Goal: Task Accomplishment & Management: Use online tool/utility

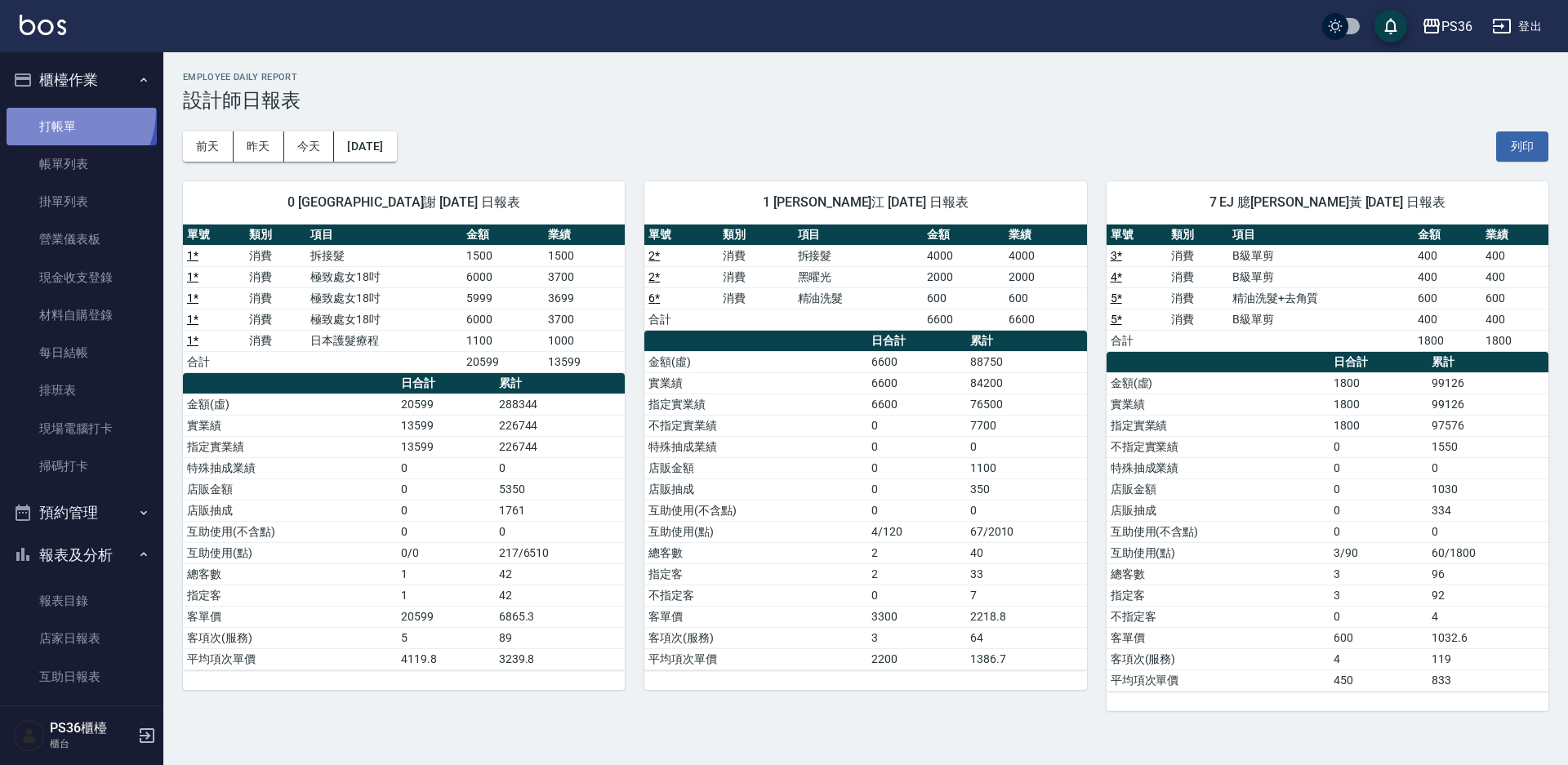
click at [59, 110] on link "打帳單" at bounding box center [81, 126] width 150 height 37
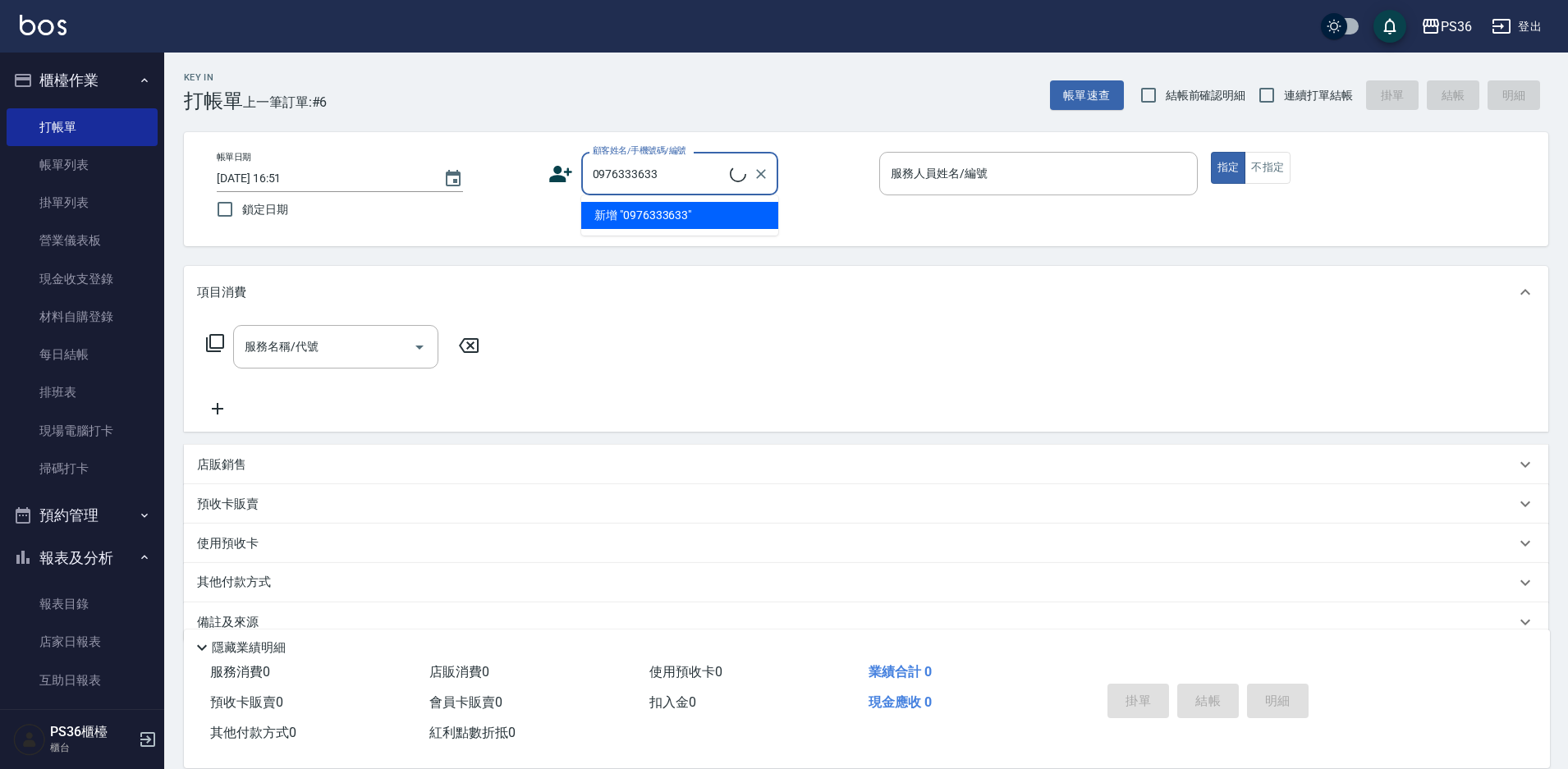
click at [624, 219] on li "新增 "0976333633"" at bounding box center [679, 216] width 197 height 27
type input "0976333633"
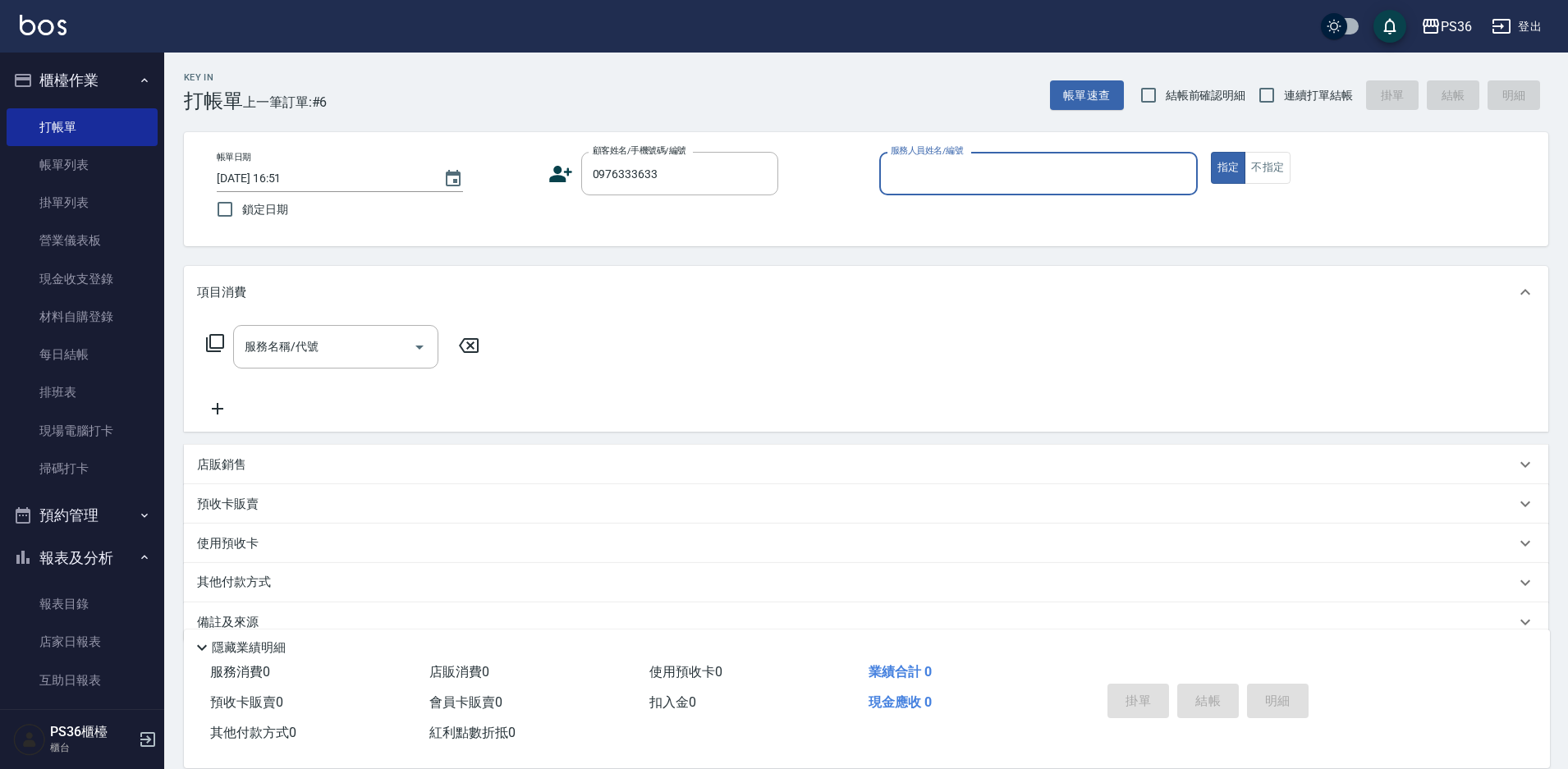
click at [560, 172] on icon at bounding box center [560, 174] width 23 height 16
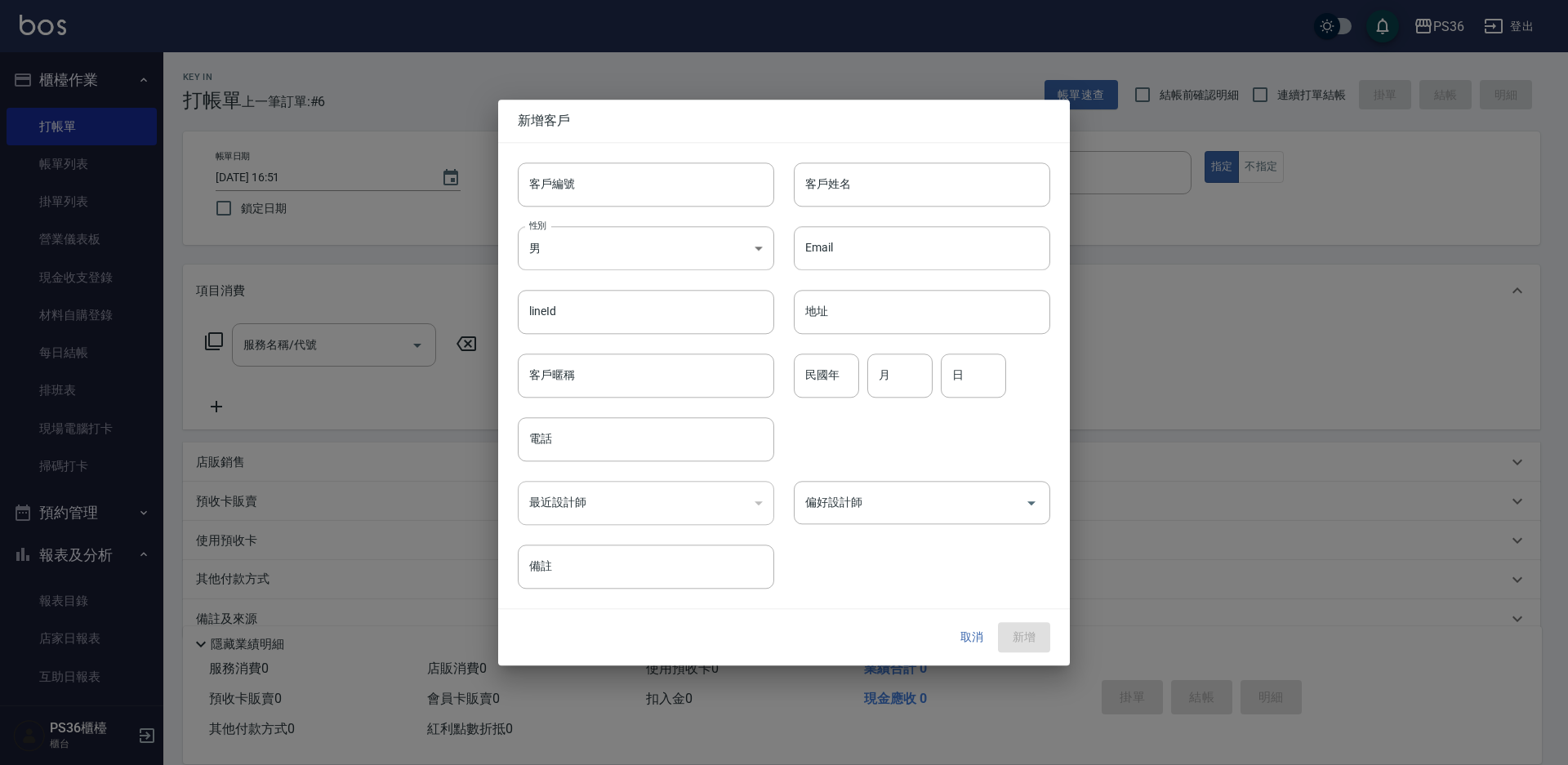
type input "0976333633"
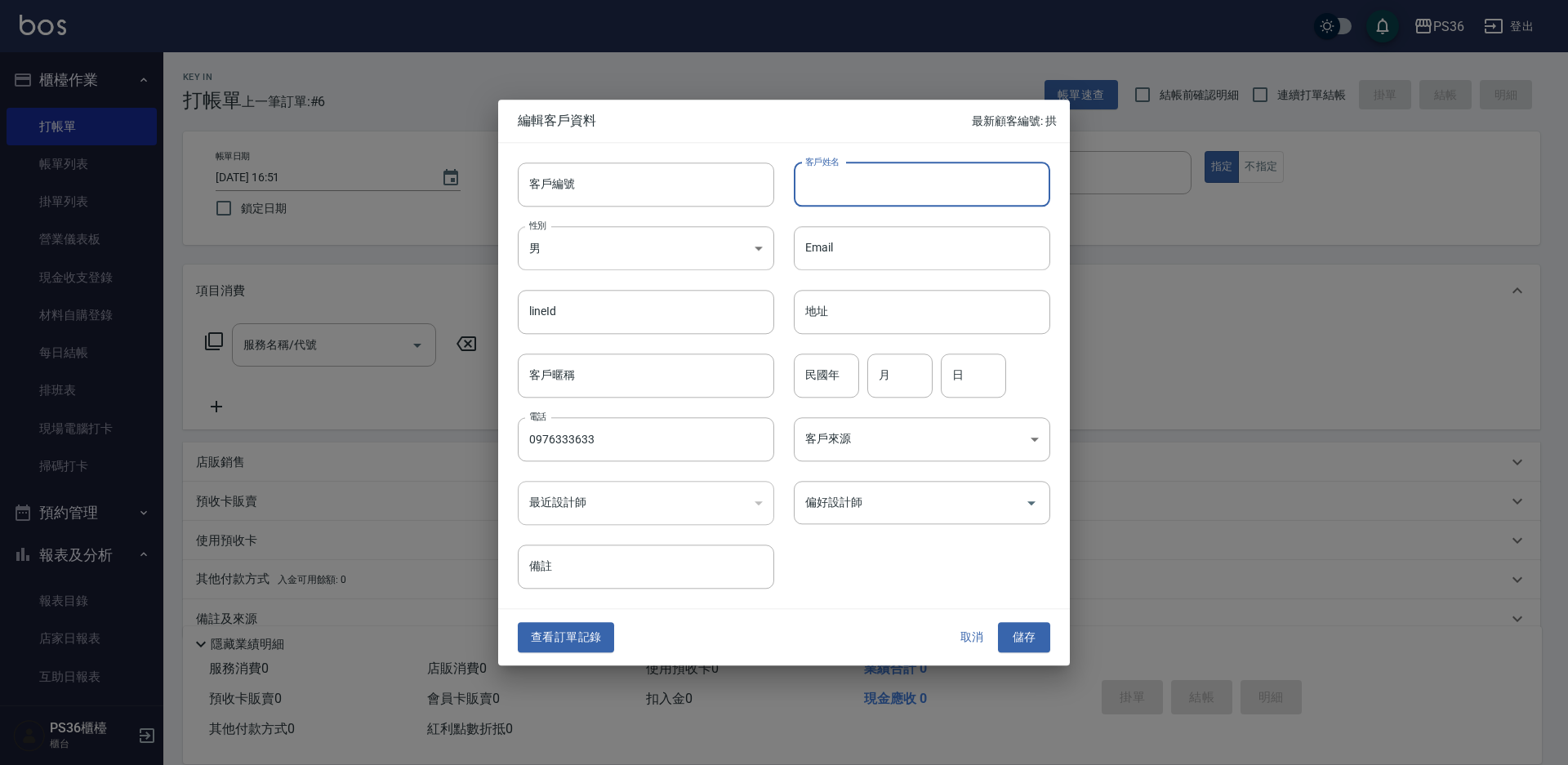
click at [828, 192] on input "客戶姓名" at bounding box center [922, 185] width 256 height 44
type input "[PERSON_NAME]"
click at [878, 496] on input "偏好設計師" at bounding box center [910, 502] width 217 height 28
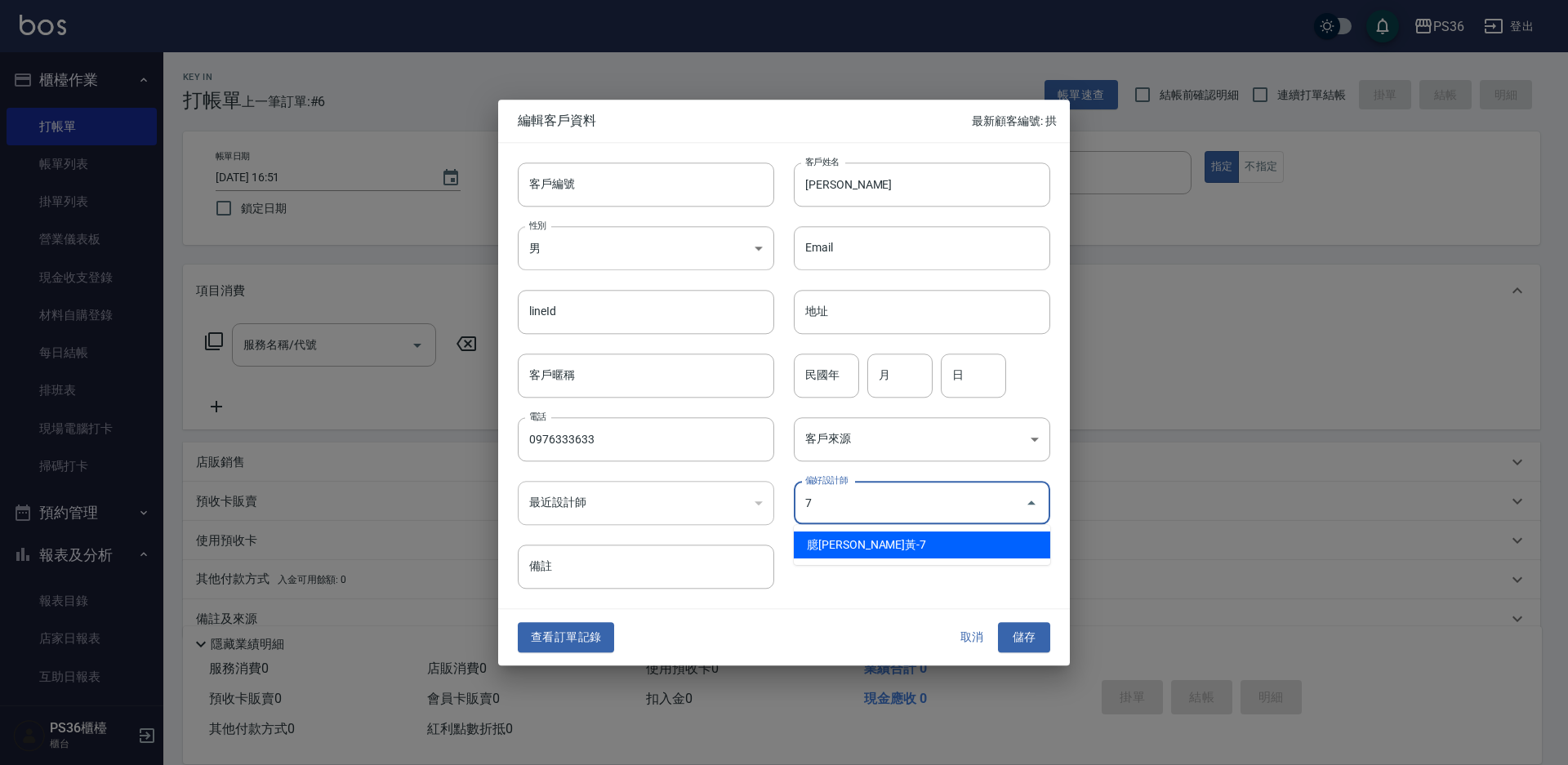
type input "臆[PERSON_NAME]"
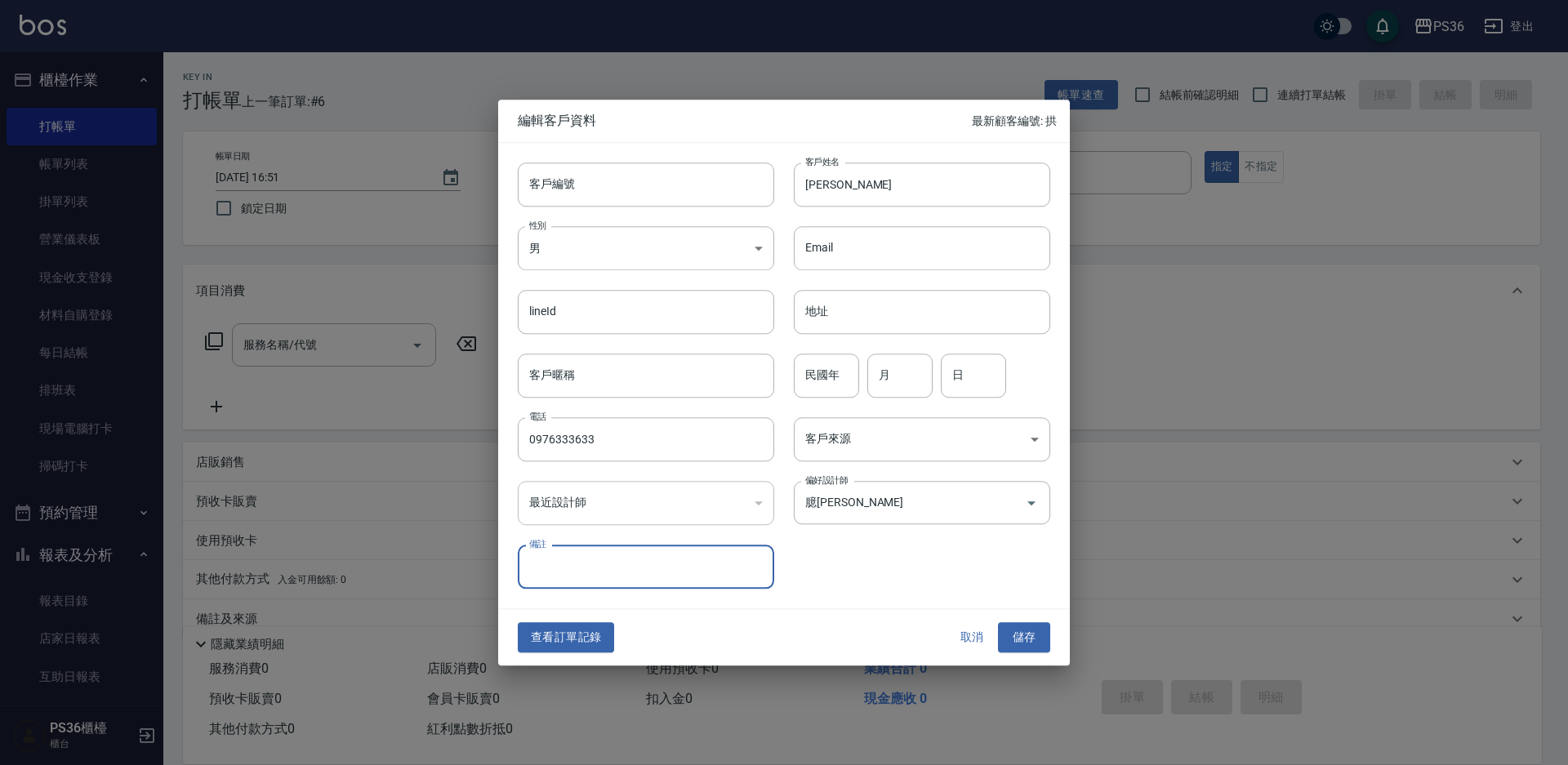
click at [1020, 633] on button "儲存" at bounding box center [1023, 638] width 52 height 30
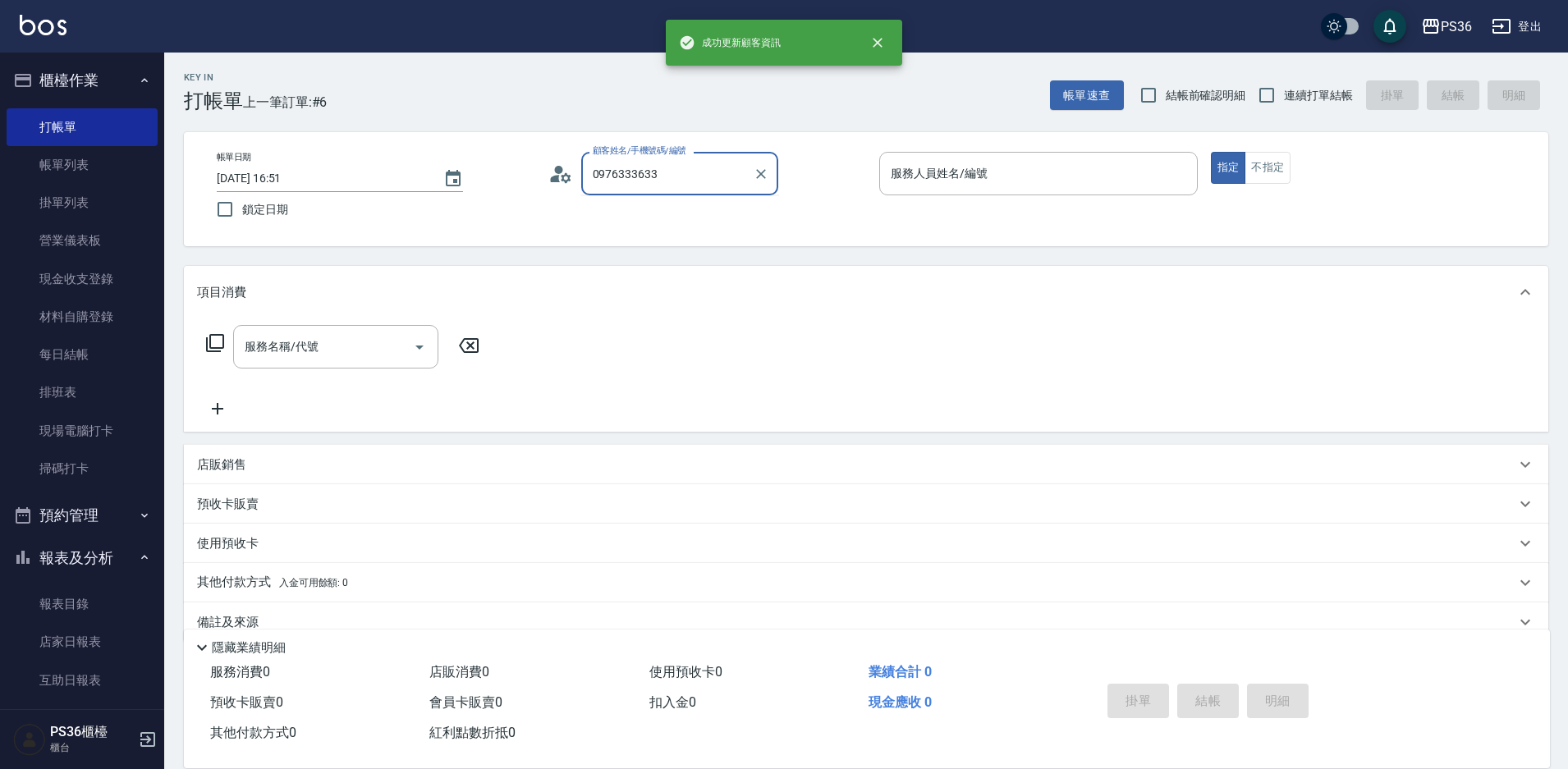
click at [718, 177] on input "0976333633" at bounding box center [667, 173] width 157 height 28
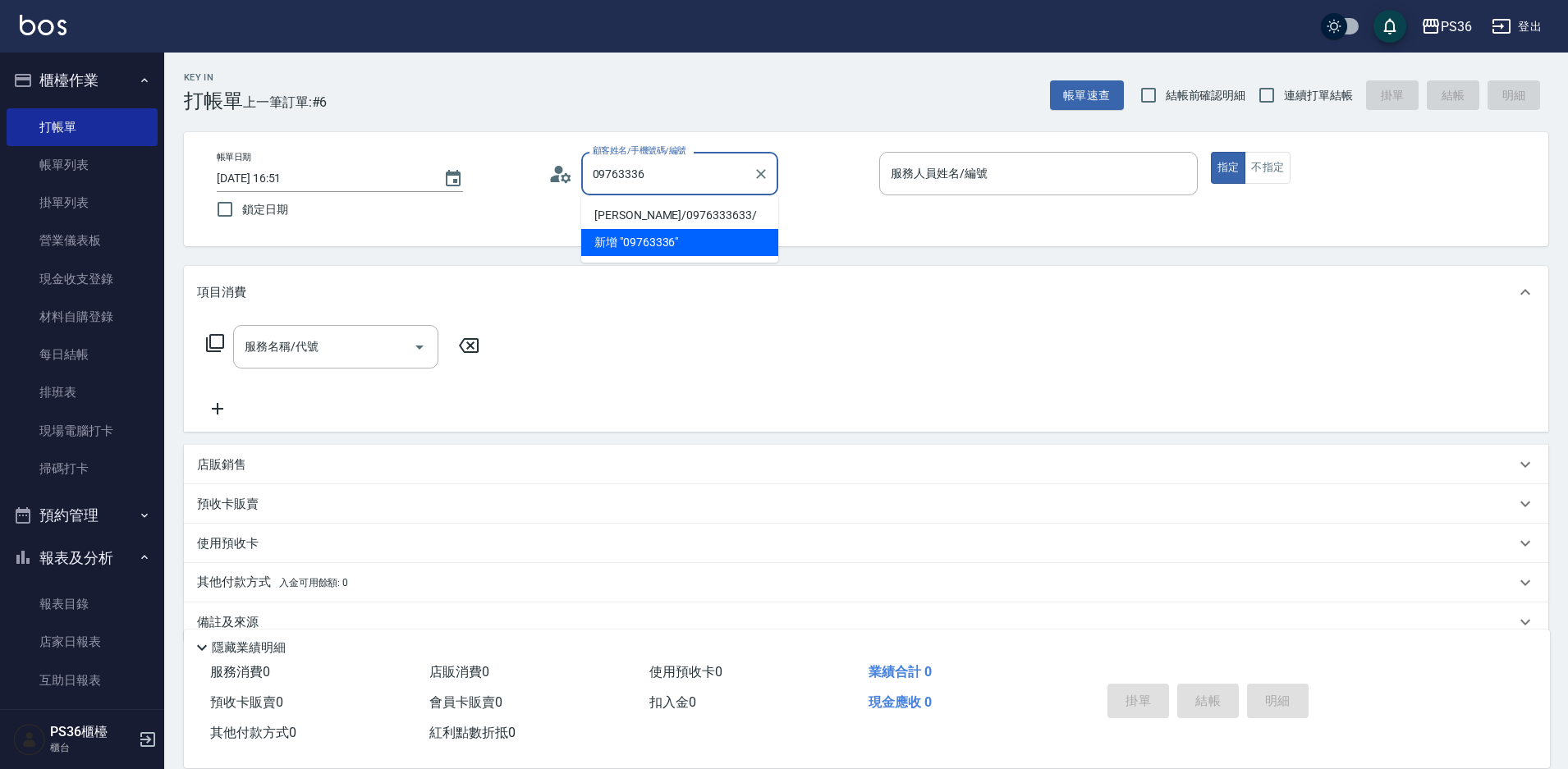
click at [622, 214] on li "[PERSON_NAME]/0976333633/" at bounding box center [679, 216] width 197 height 27
type input "[PERSON_NAME]/0976333633/"
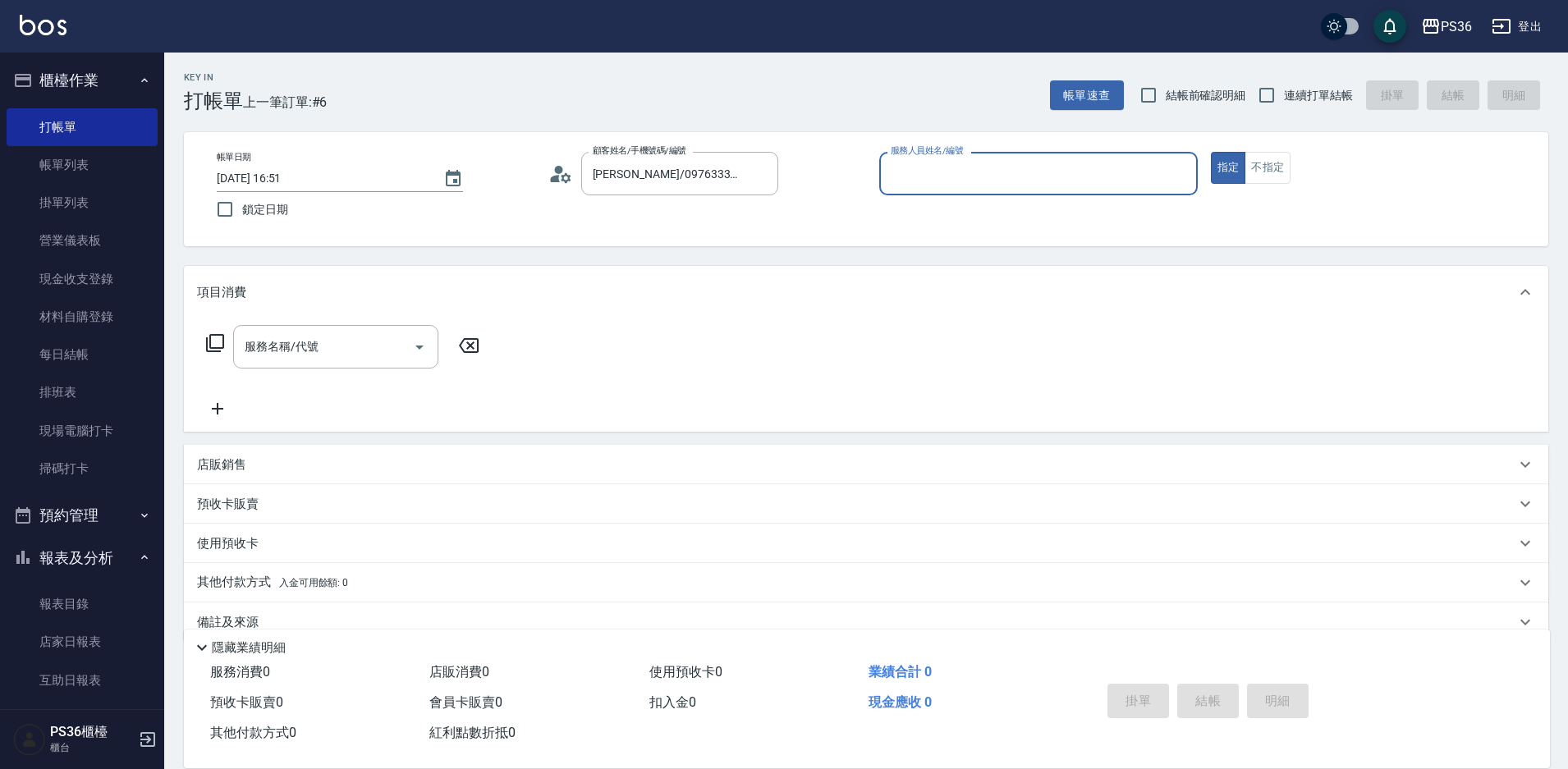
type input "EJ-7"
click at [329, 355] on input "服務名稱/代號" at bounding box center [323, 347] width 165 height 28
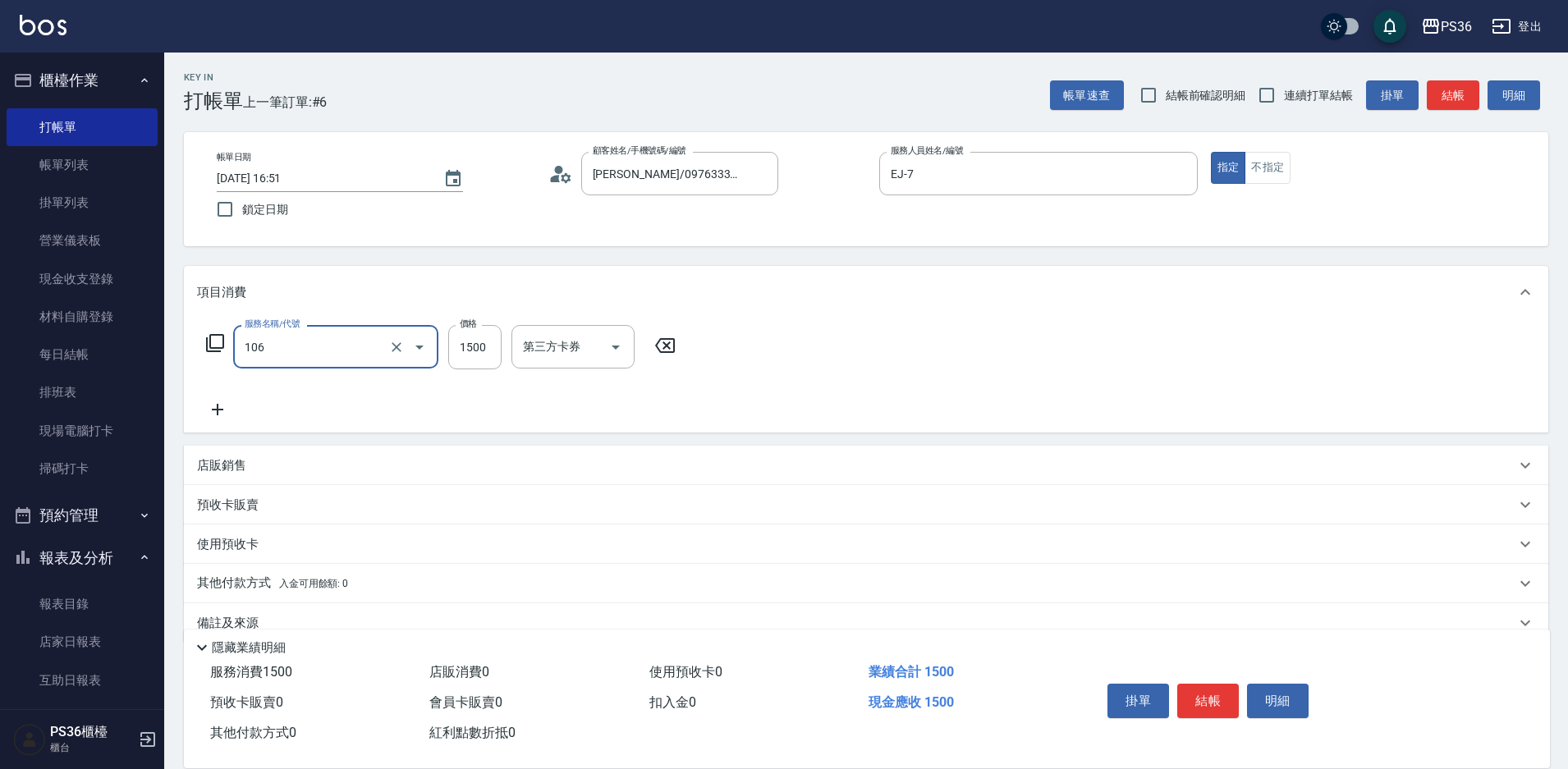
type input "頂級染髮(106)"
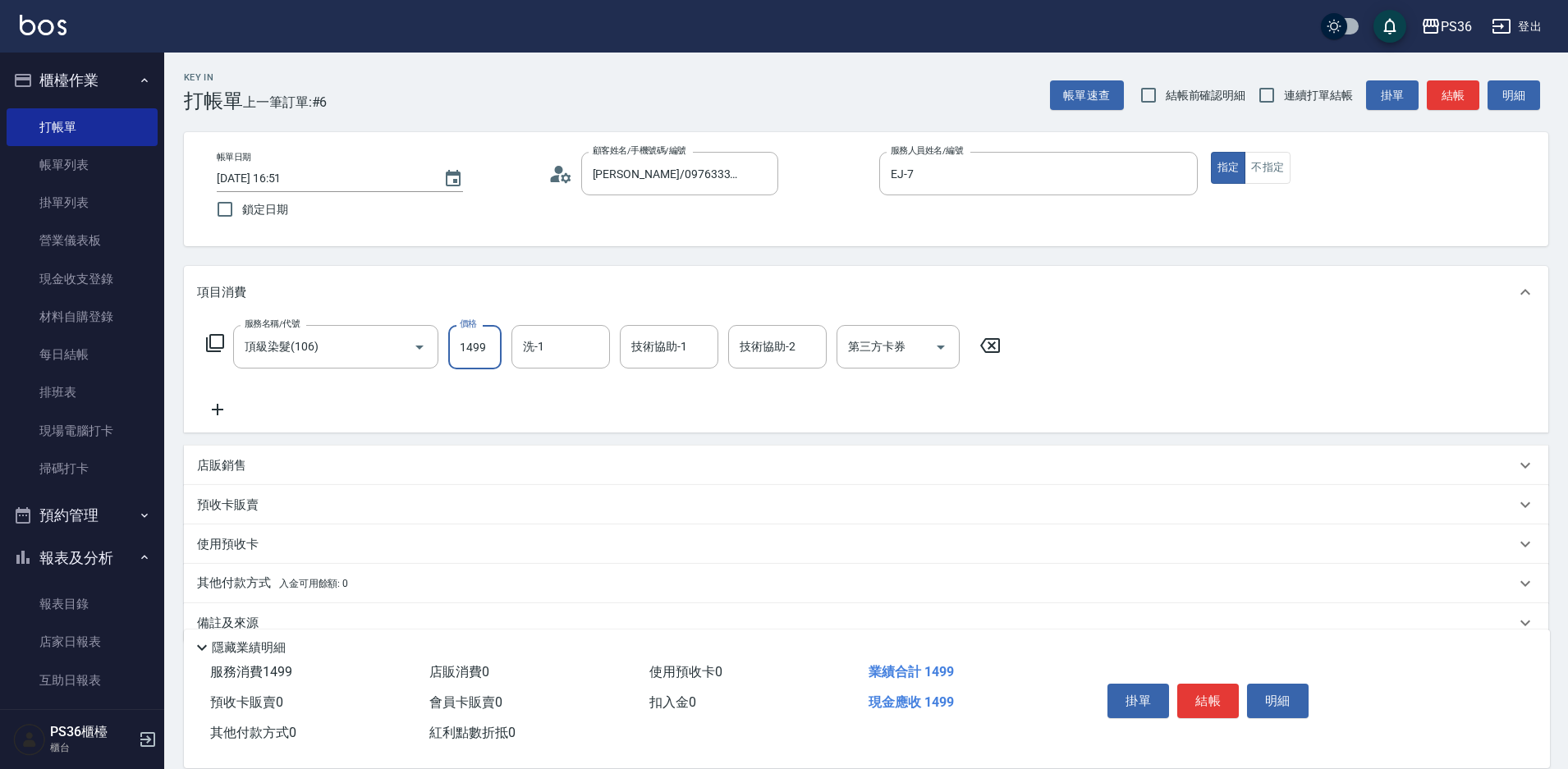
type input "1499"
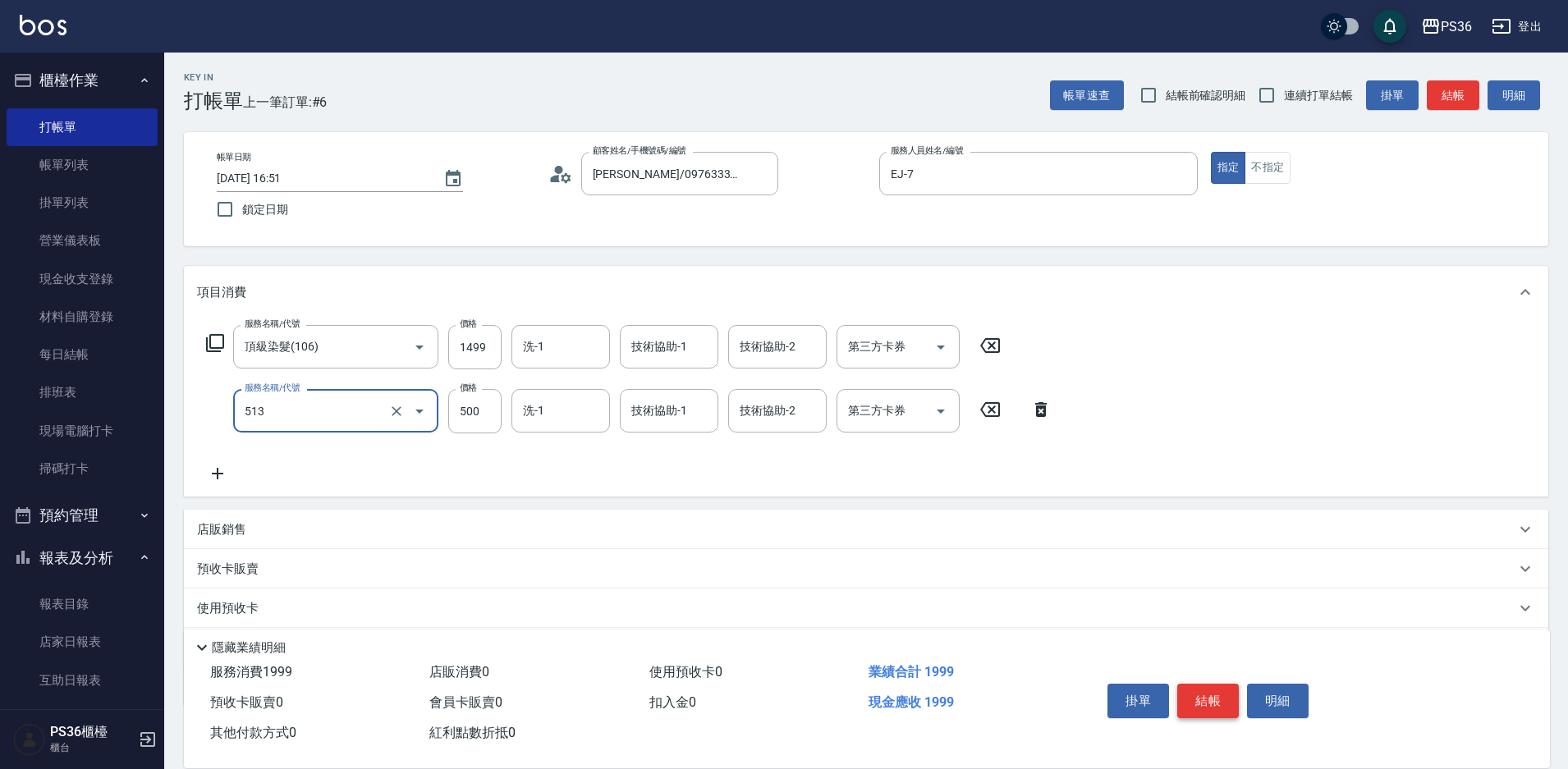
type input "退色肩上(513)"
click at [1198, 686] on button "結帳" at bounding box center [1207, 701] width 61 height 35
